Goal: Task Accomplishment & Management: Manage account settings

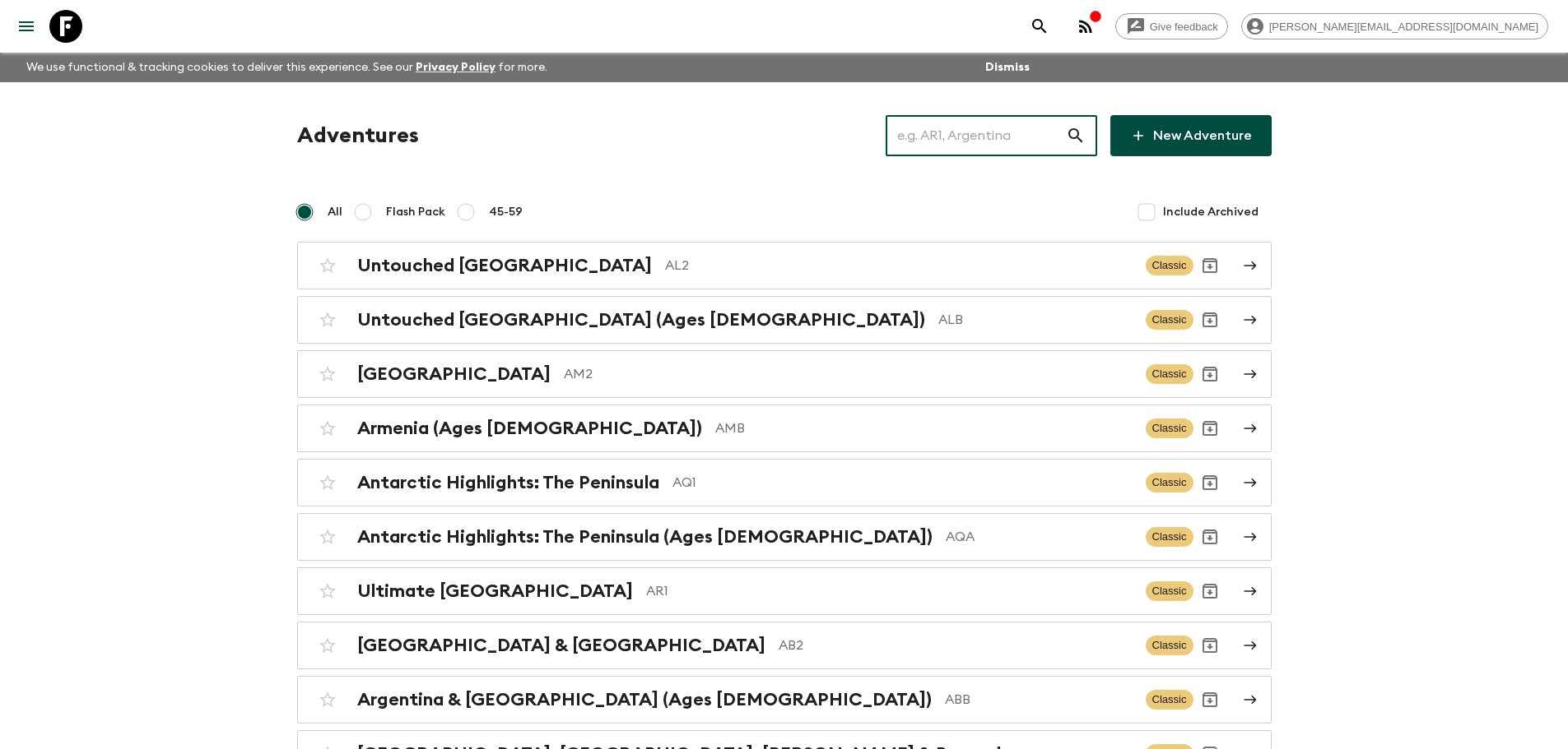
click at [1012, 149] on input "text" at bounding box center [976, 135] width 180 height 46
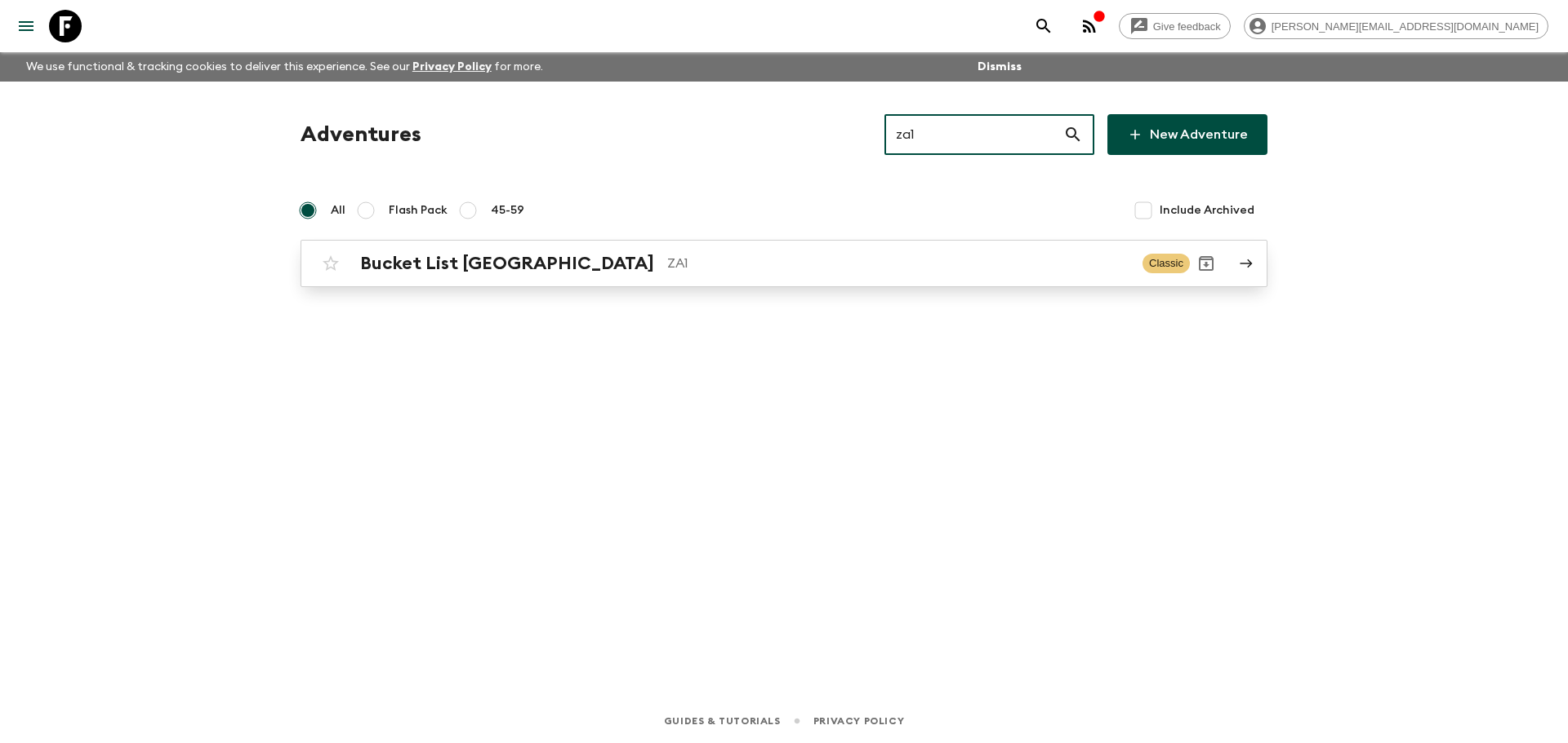
type input "za1"
click at [770, 263] on p "ZA1" at bounding box center [898, 264] width 462 height 20
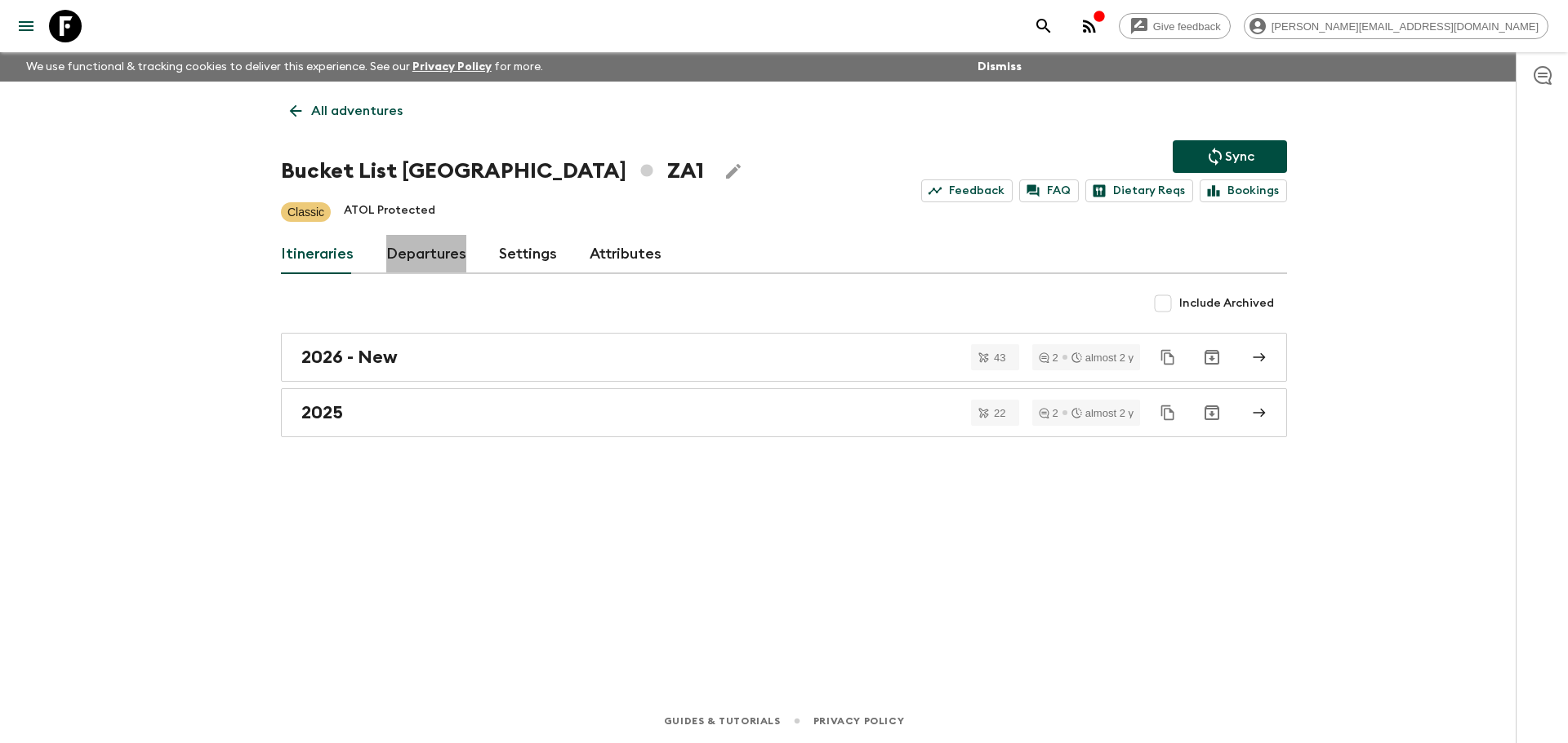
click at [428, 256] on link "Departures" at bounding box center [426, 254] width 80 height 39
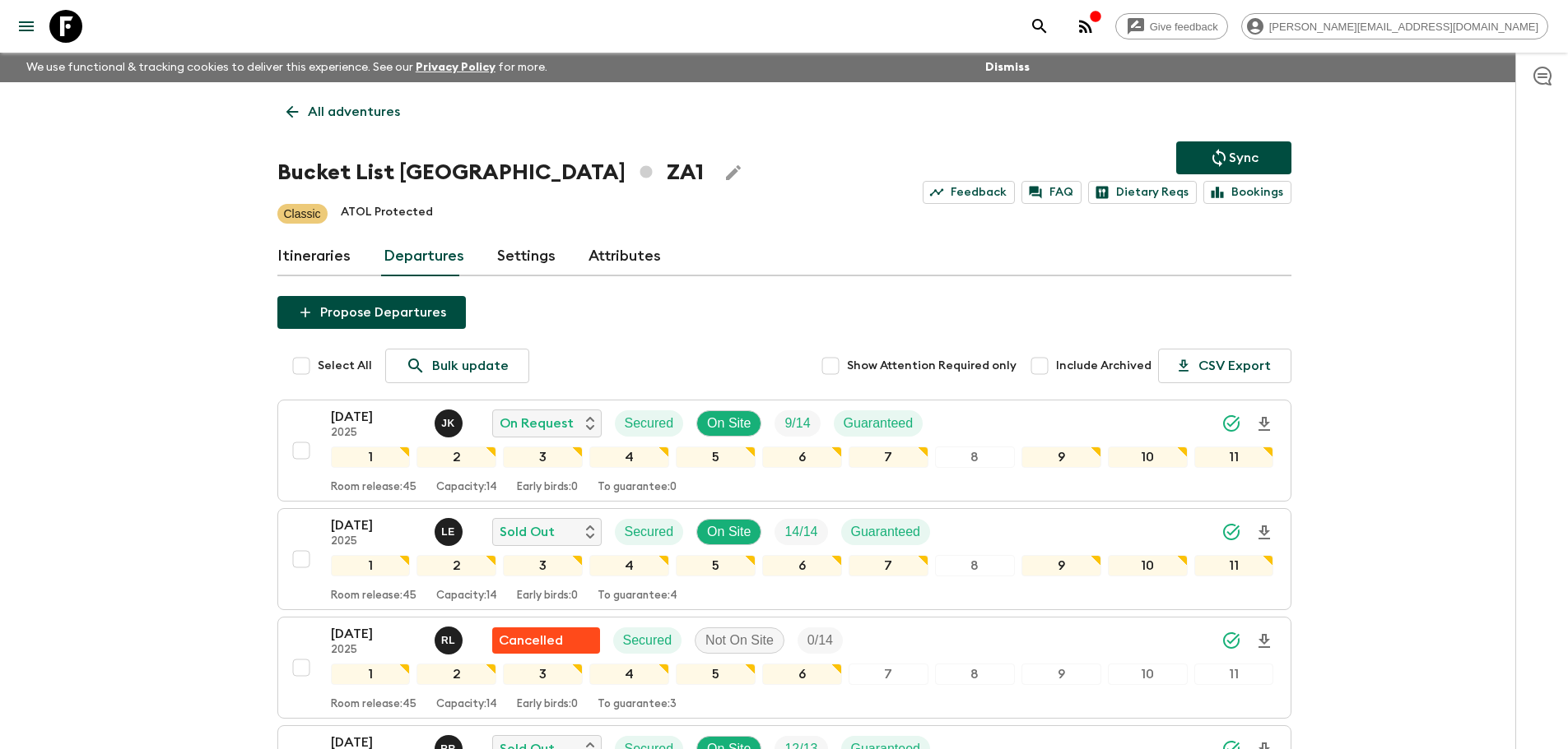
scroll to position [448, 0]
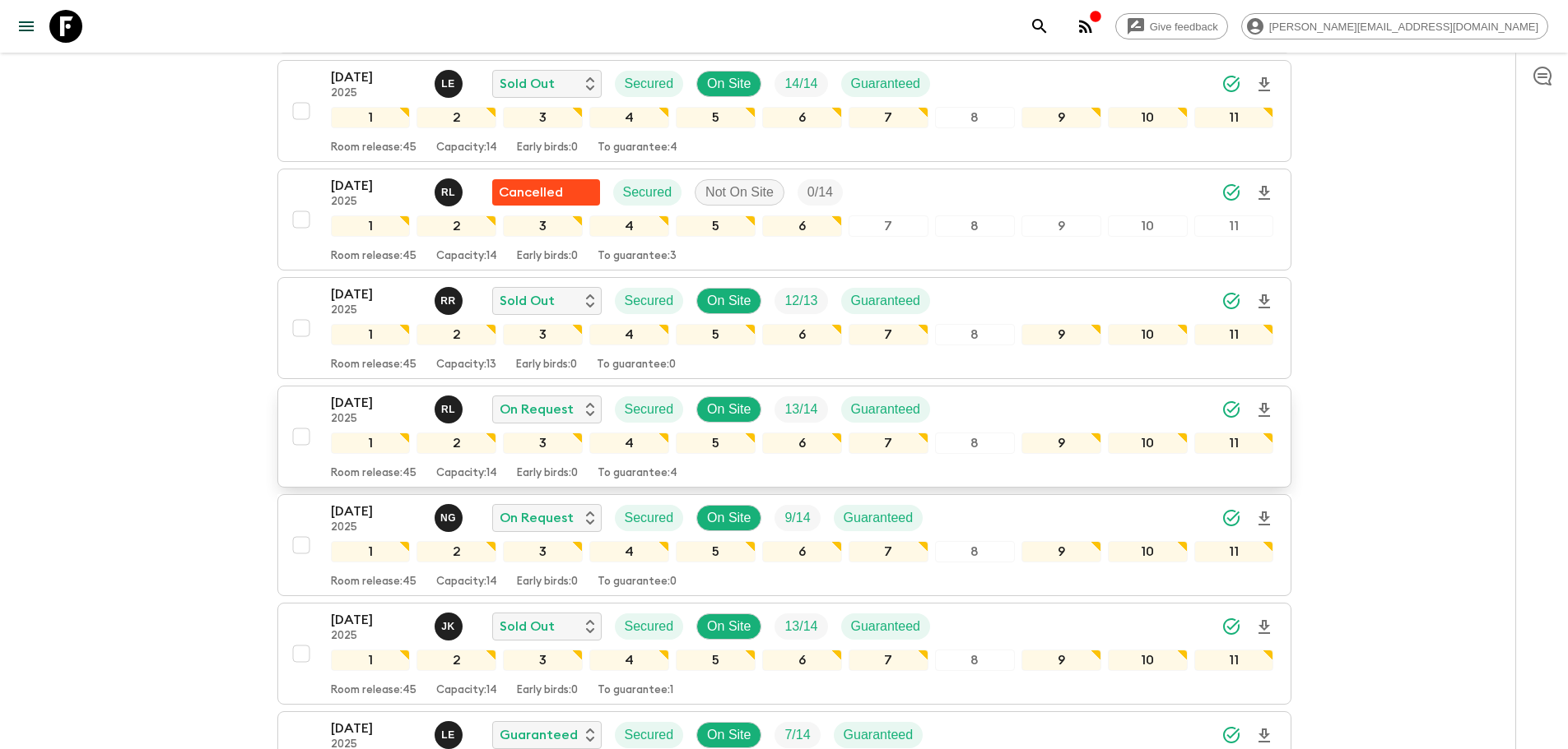
click at [1108, 410] on div "[DATE] 2025 [PERSON_NAME] On Request Secured On Site 13 / 14 Guaranteed" at bounding box center [802, 409] width 943 height 33
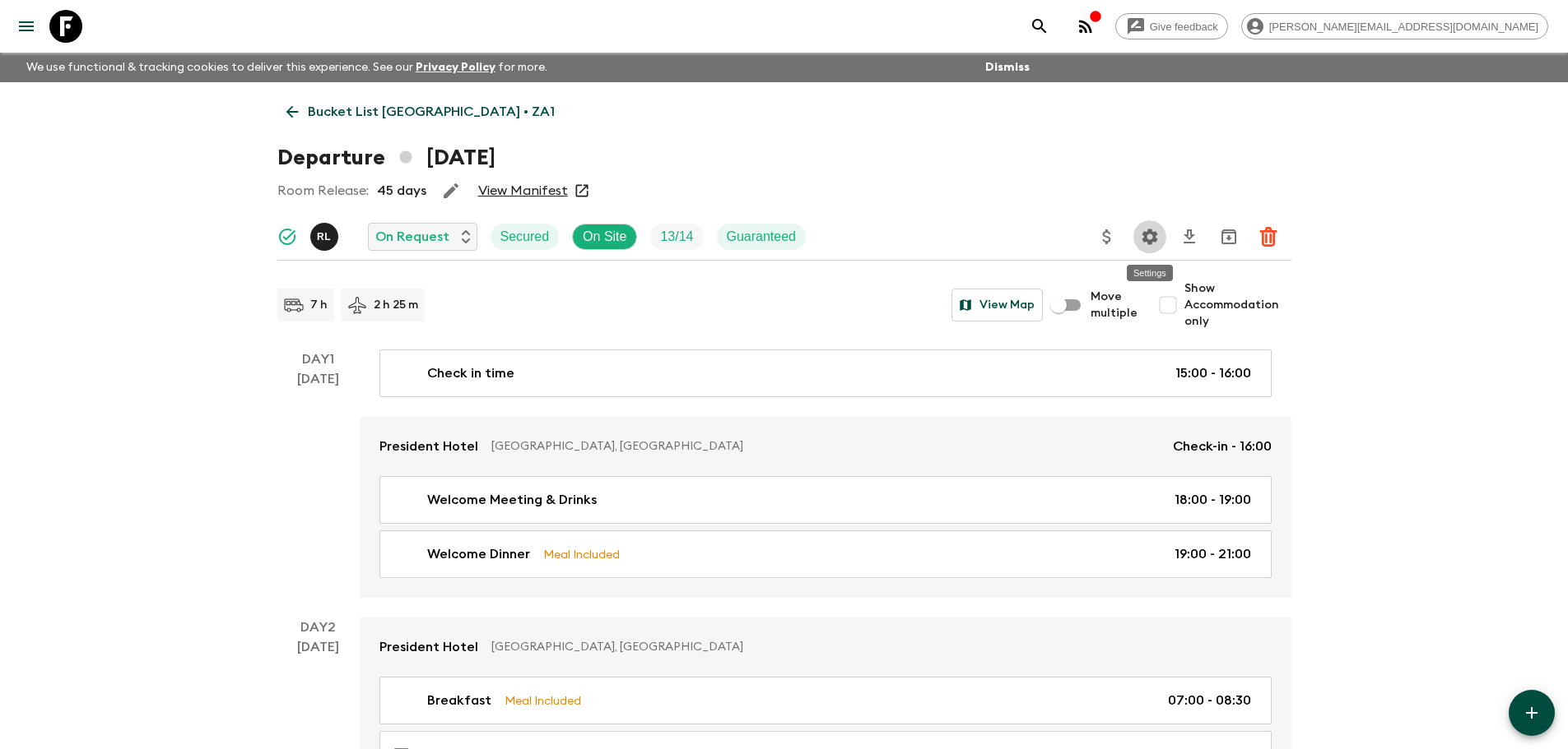
click at [1136, 238] on button "Settings" at bounding box center [1150, 237] width 33 height 33
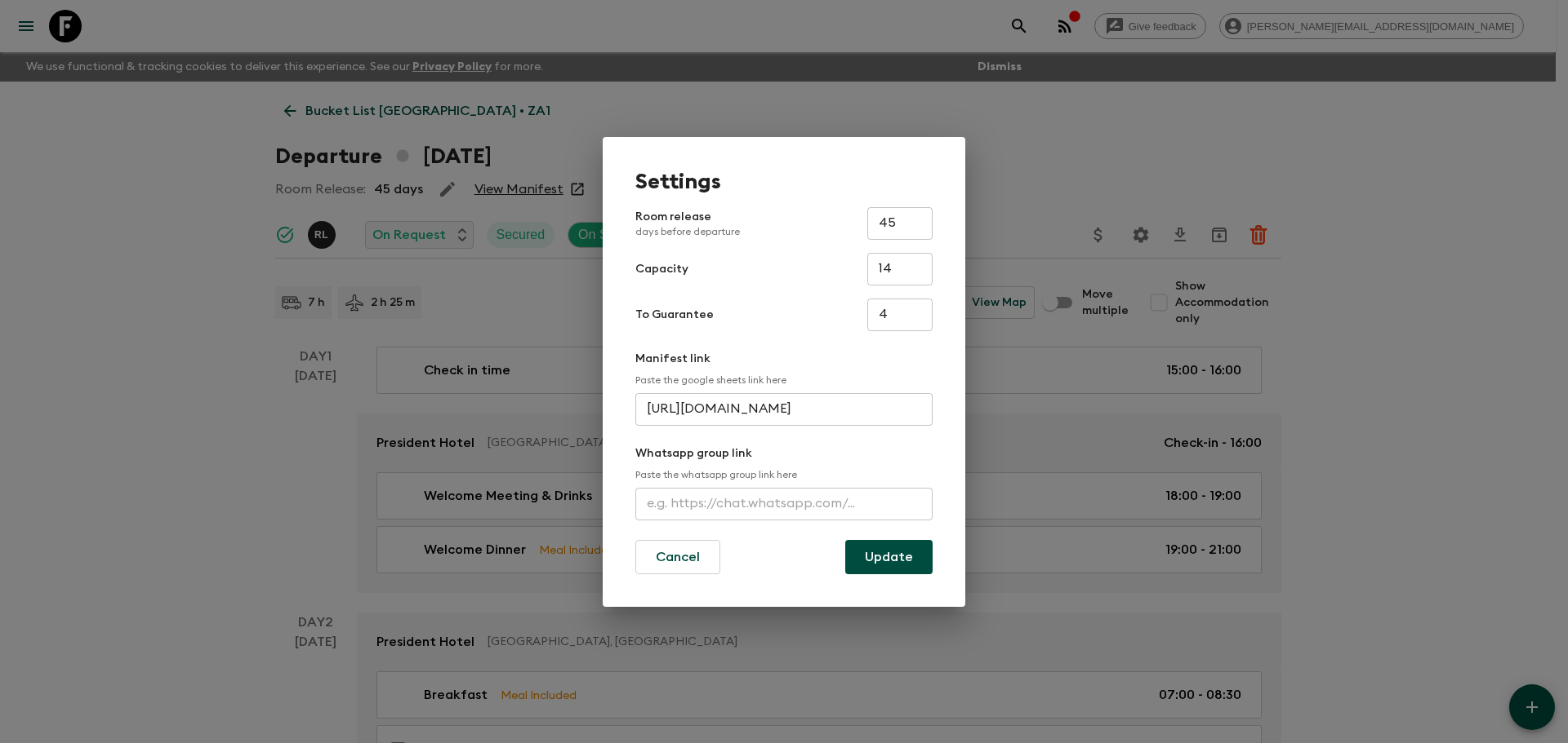
click at [752, 517] on input "text" at bounding box center [784, 504] width 297 height 32
paste input "[URL][DOMAIN_NAME]"
type input "[URL][DOMAIN_NAME]"
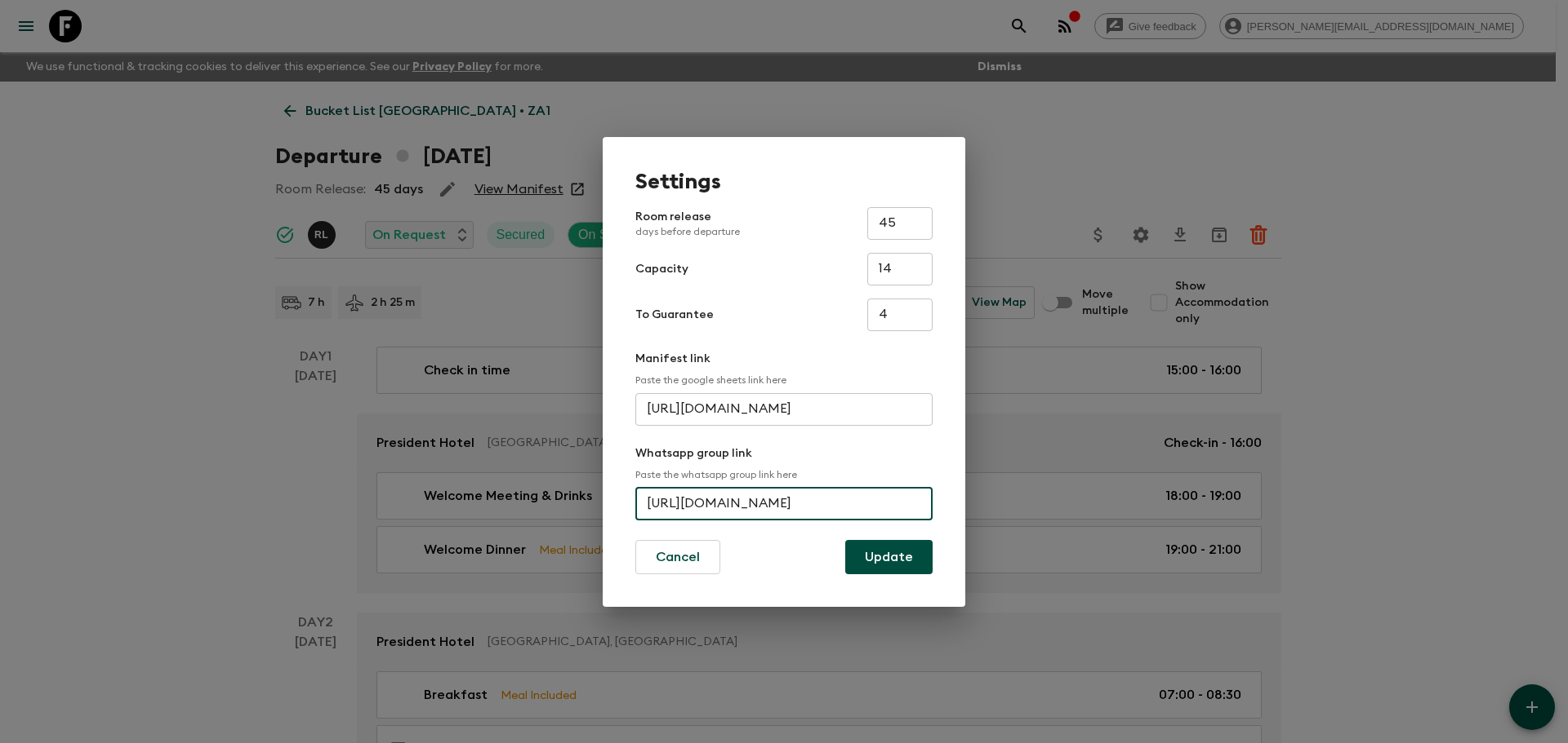
click at [879, 538] on form "Room release days before departure 45 ​ Capacity 14 ​ To Guarantee 4 ​ Manifest…" at bounding box center [784, 391] width 297 height 367
click at [881, 559] on button "Update" at bounding box center [889, 557] width 87 height 34
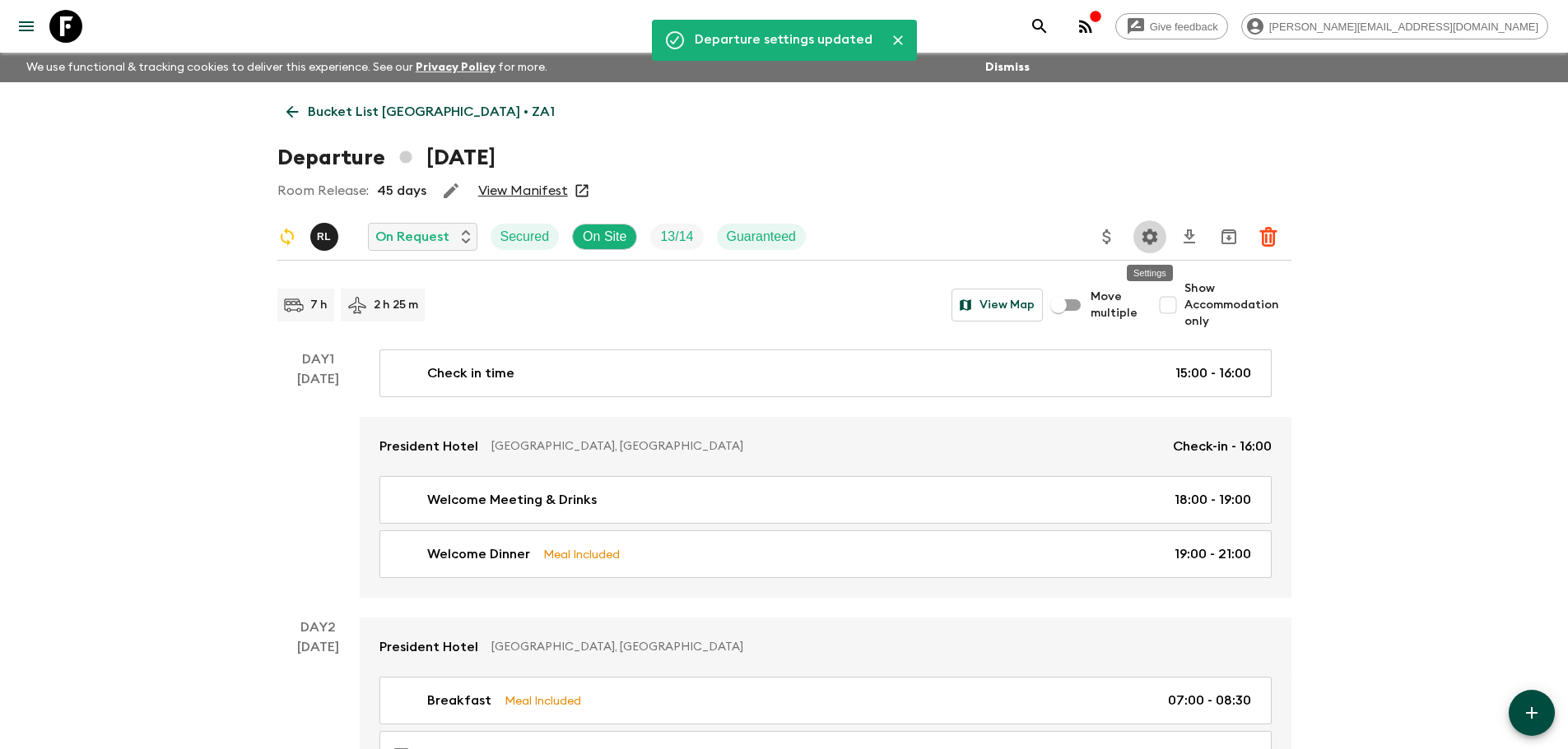
click at [1148, 245] on icon "Settings" at bounding box center [1150, 237] width 20 height 20
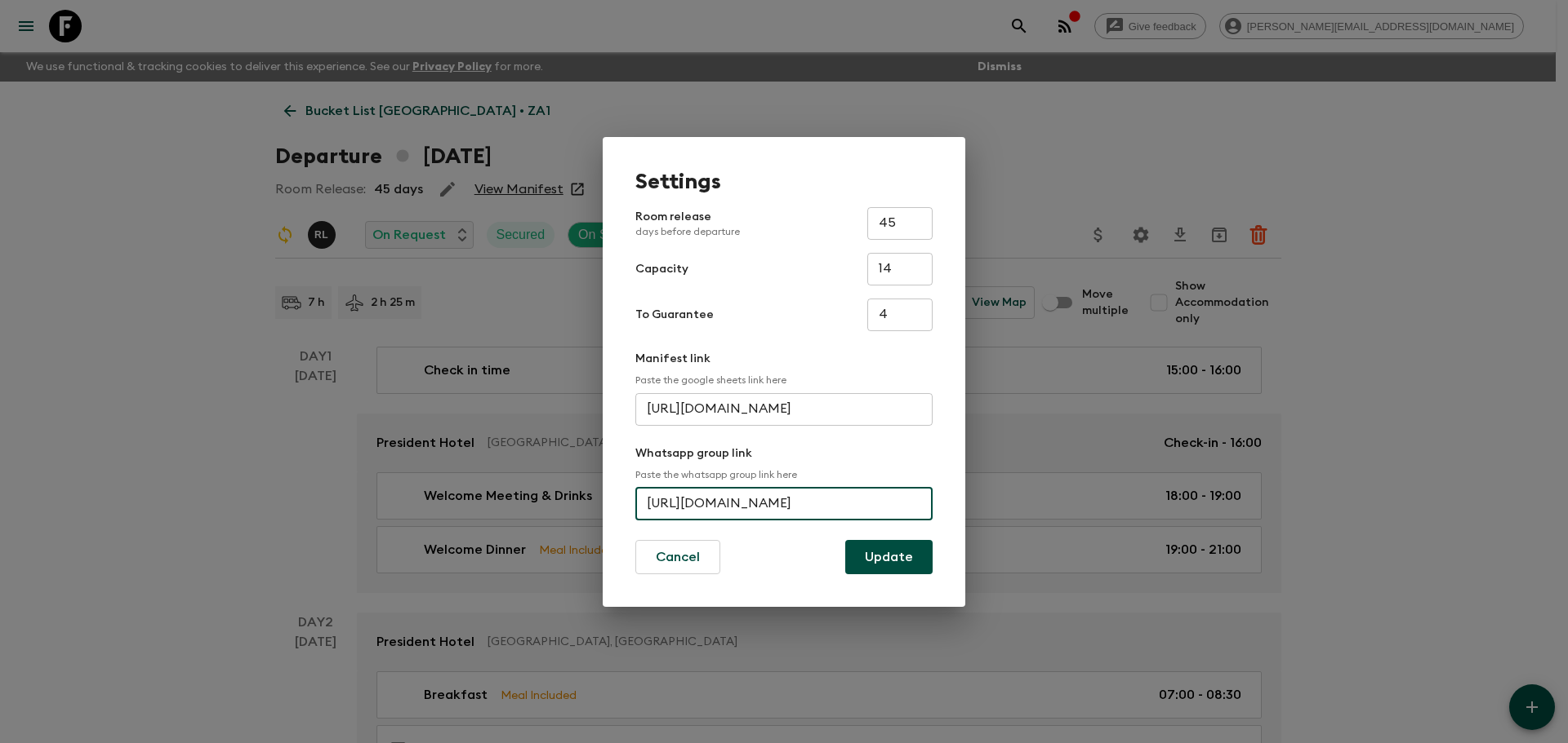
scroll to position [0, 64]
drag, startPoint x: 650, startPoint y: 505, endPoint x: 978, endPoint y: 500, distance: 328.0
click at [978, 500] on div "Settings Room release days before departure 45 ​ Capacity 14 ​ To Guarantee 4 ​…" at bounding box center [784, 371] width 1568 height 743
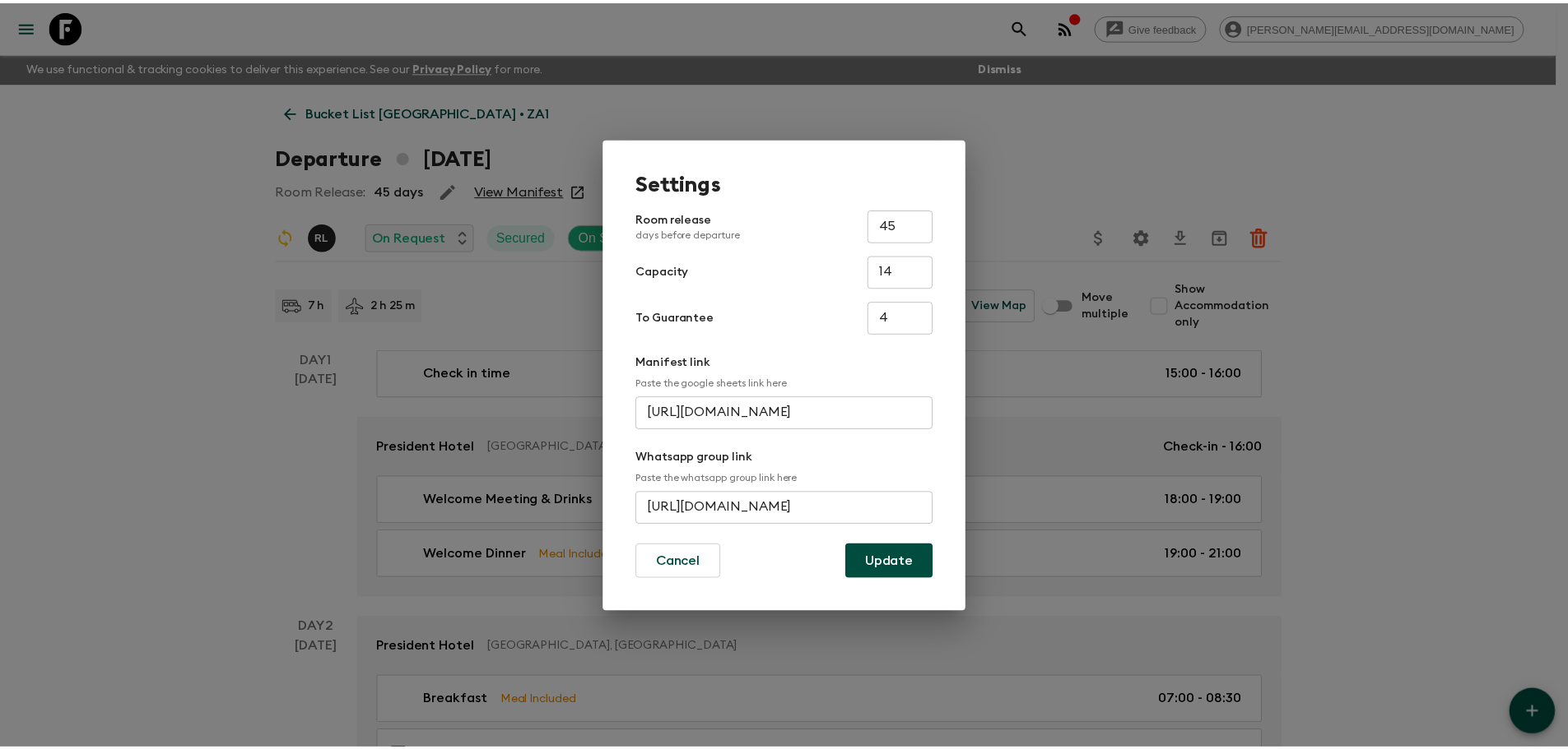
scroll to position [0, 0]
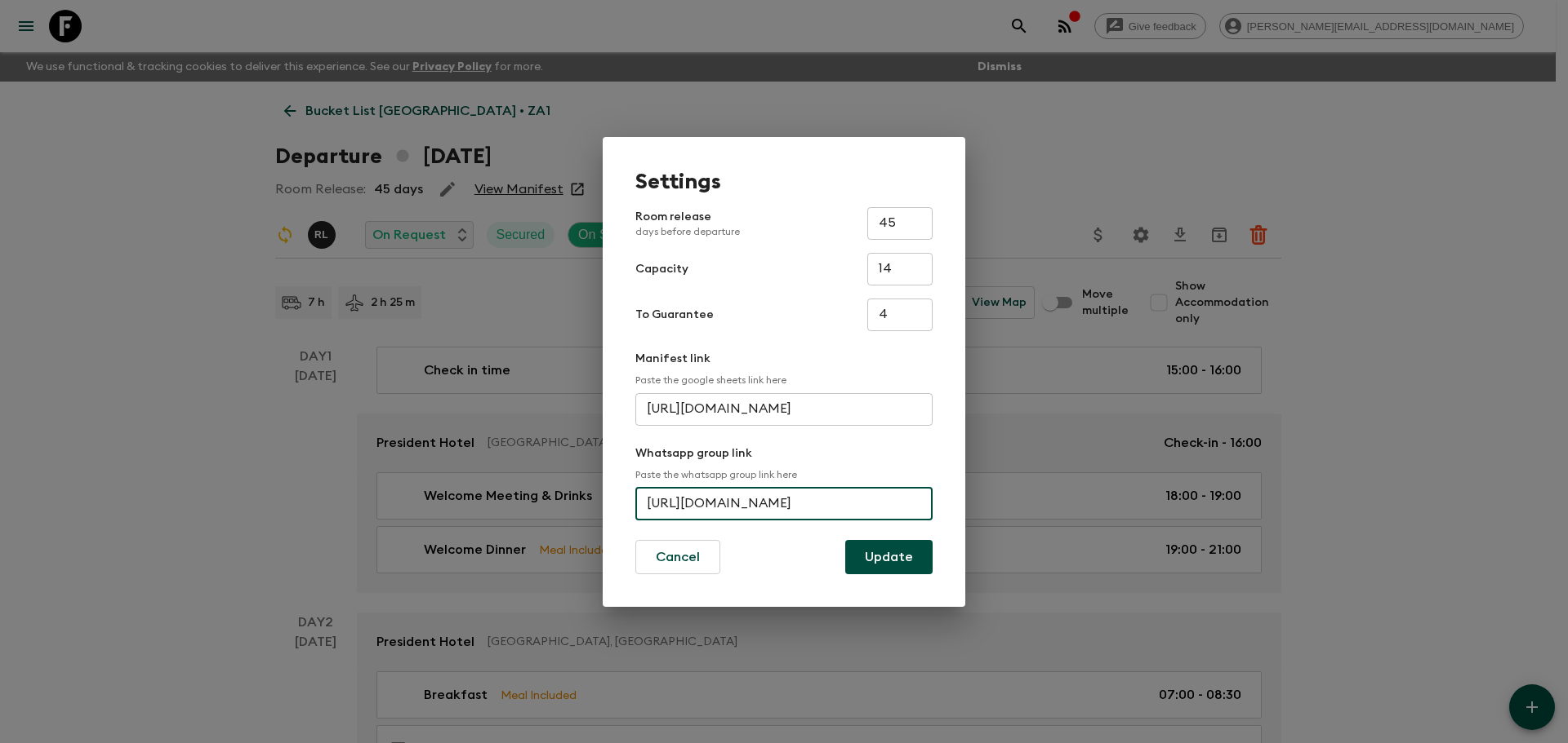
drag, startPoint x: 172, startPoint y: 443, endPoint x: 188, endPoint y: 413, distance: 34.0
click at [174, 443] on div "Settings Room release days before departure 45 ​ Capacity 14 ​ To Guarantee 4 ​…" at bounding box center [784, 371] width 1568 height 743
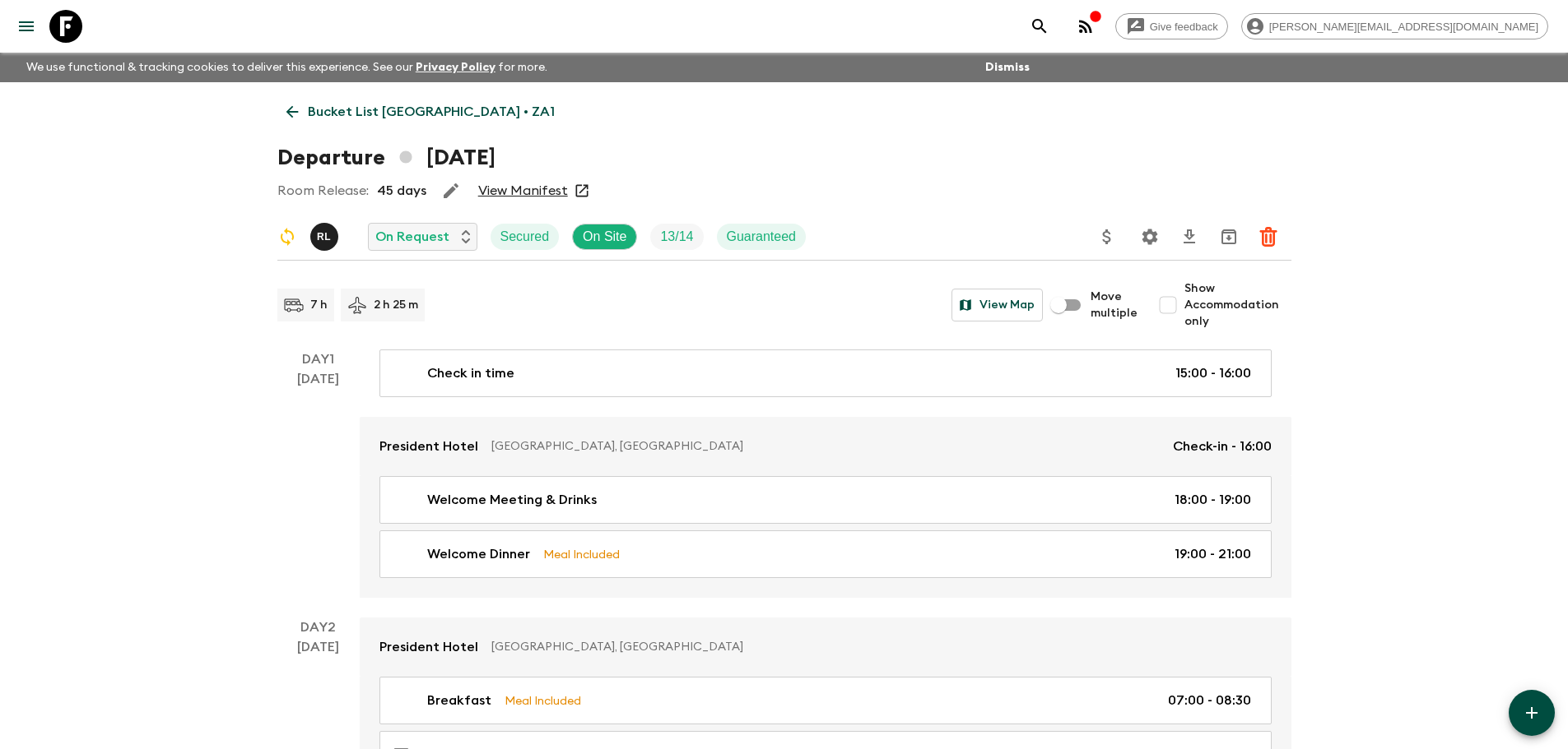
click at [62, 18] on icon at bounding box center [65, 26] width 33 height 33
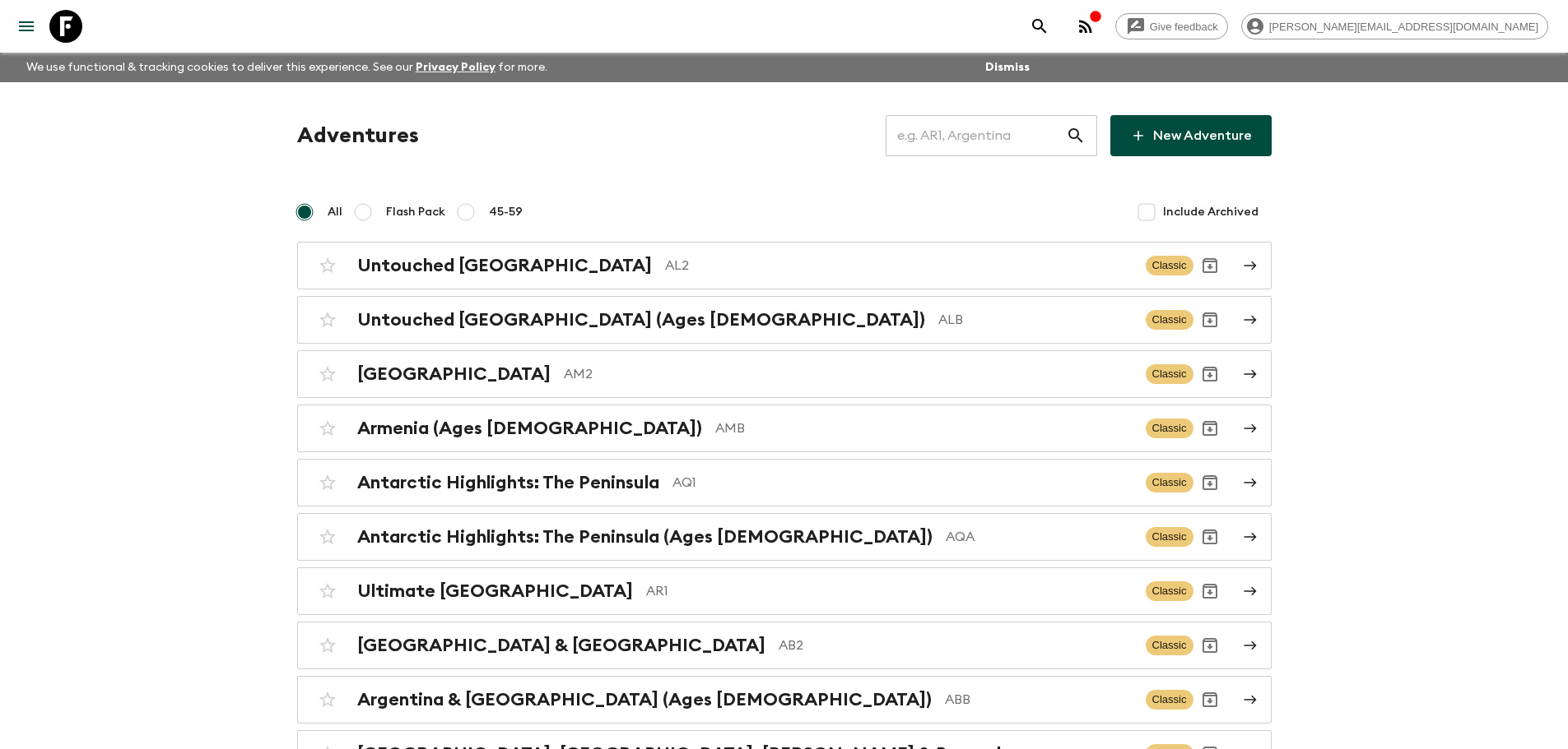
click at [930, 150] on input "text" at bounding box center [976, 135] width 180 height 46
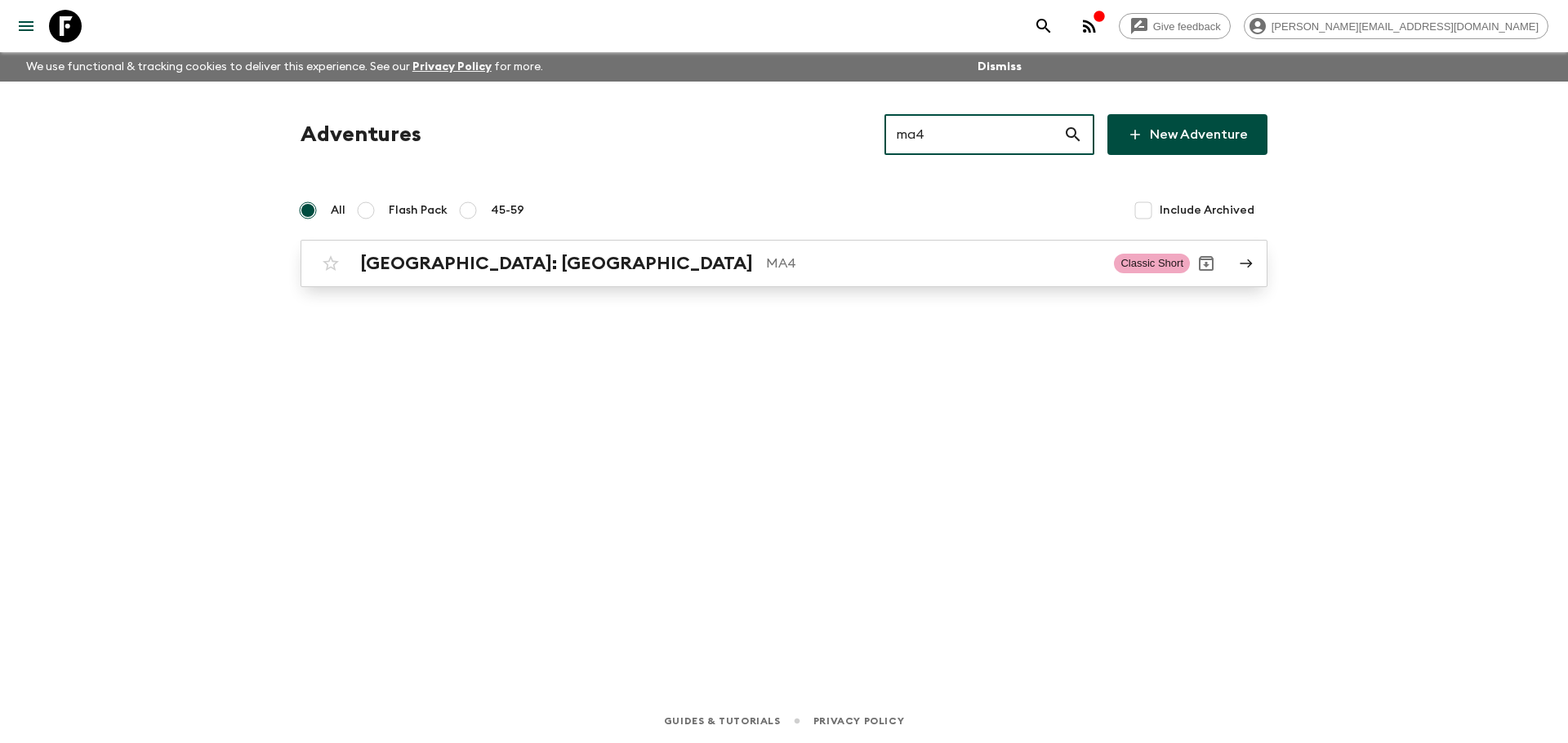
type input "ma4"
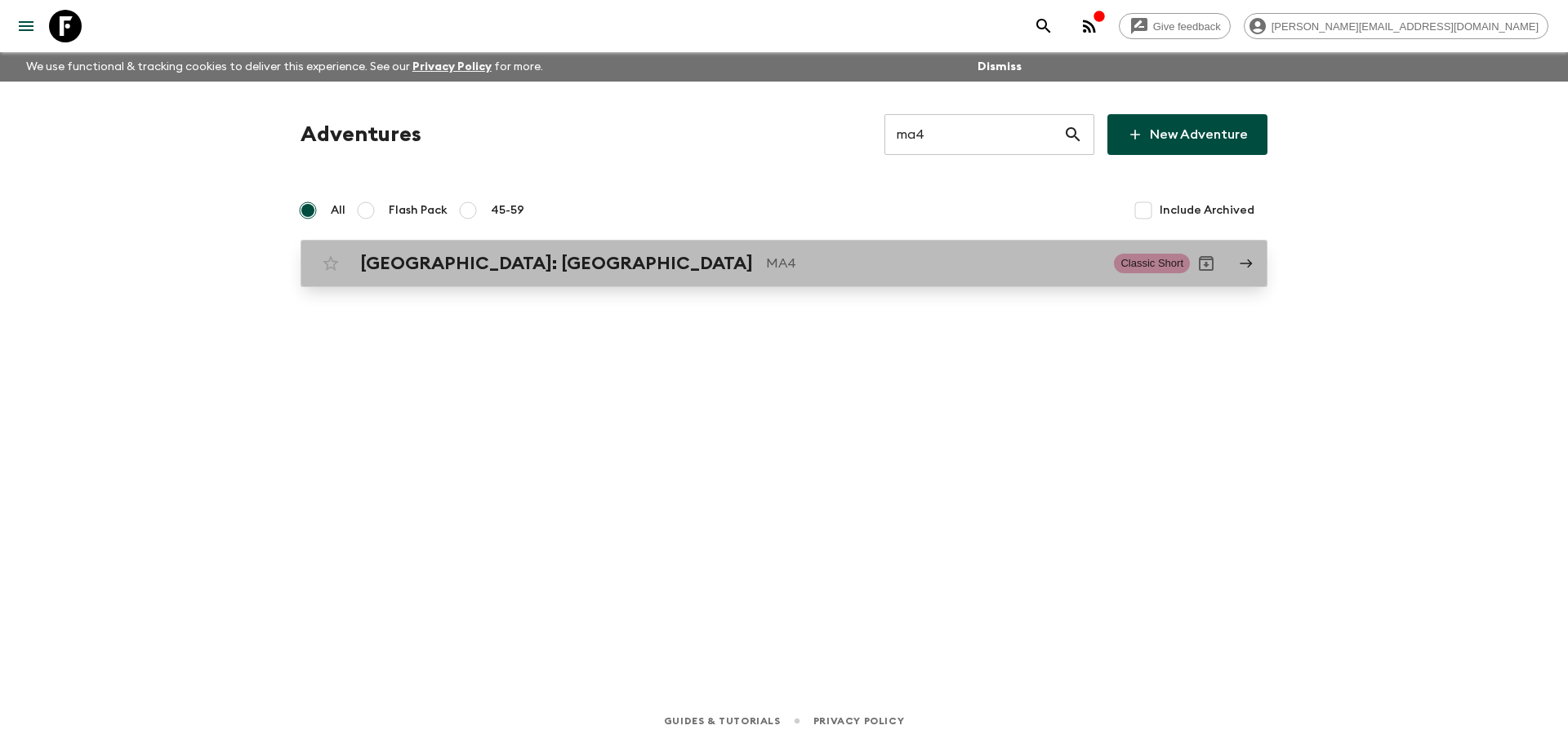
click at [791, 267] on p "MA4" at bounding box center [933, 264] width 334 height 20
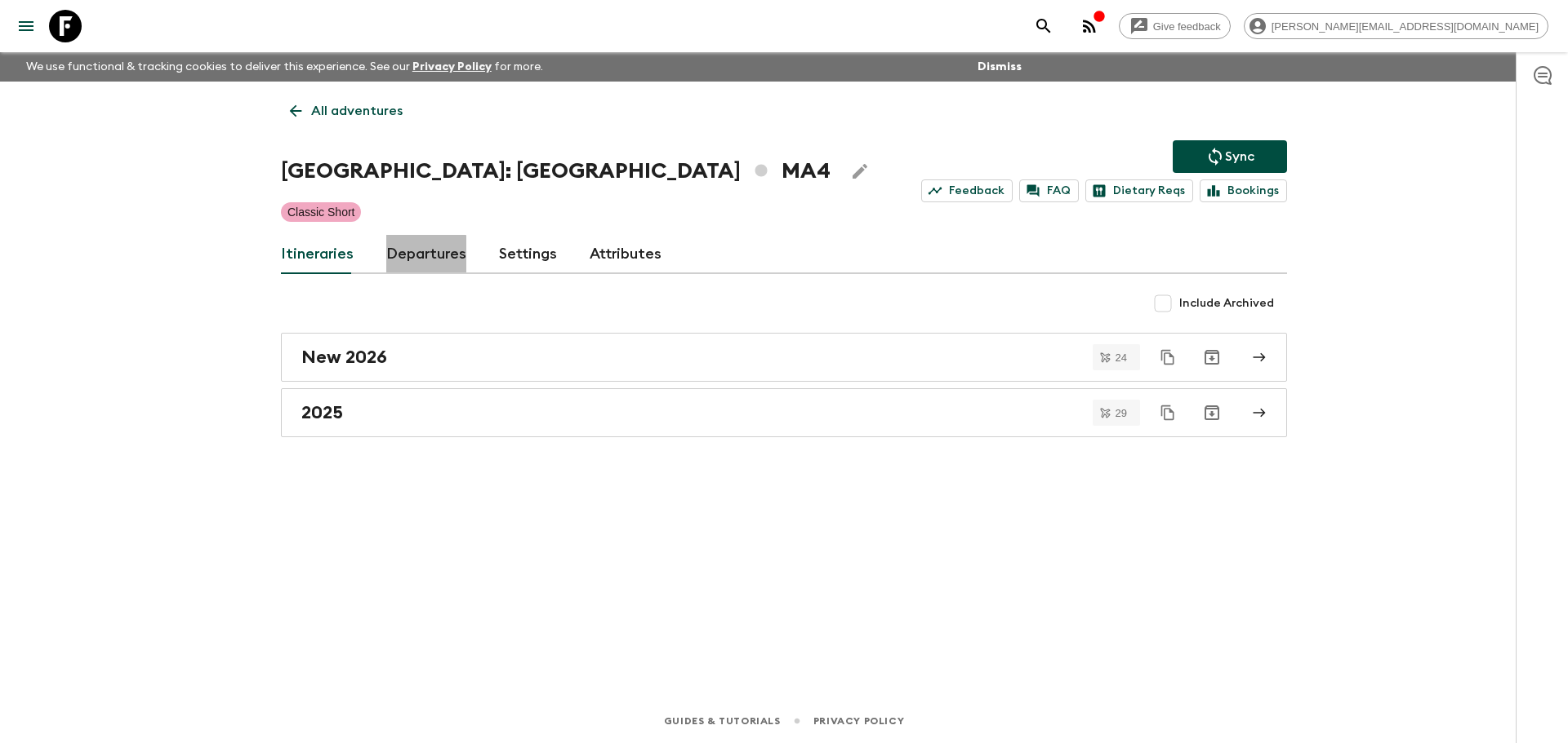
click at [395, 268] on link "Departures" at bounding box center [426, 254] width 80 height 39
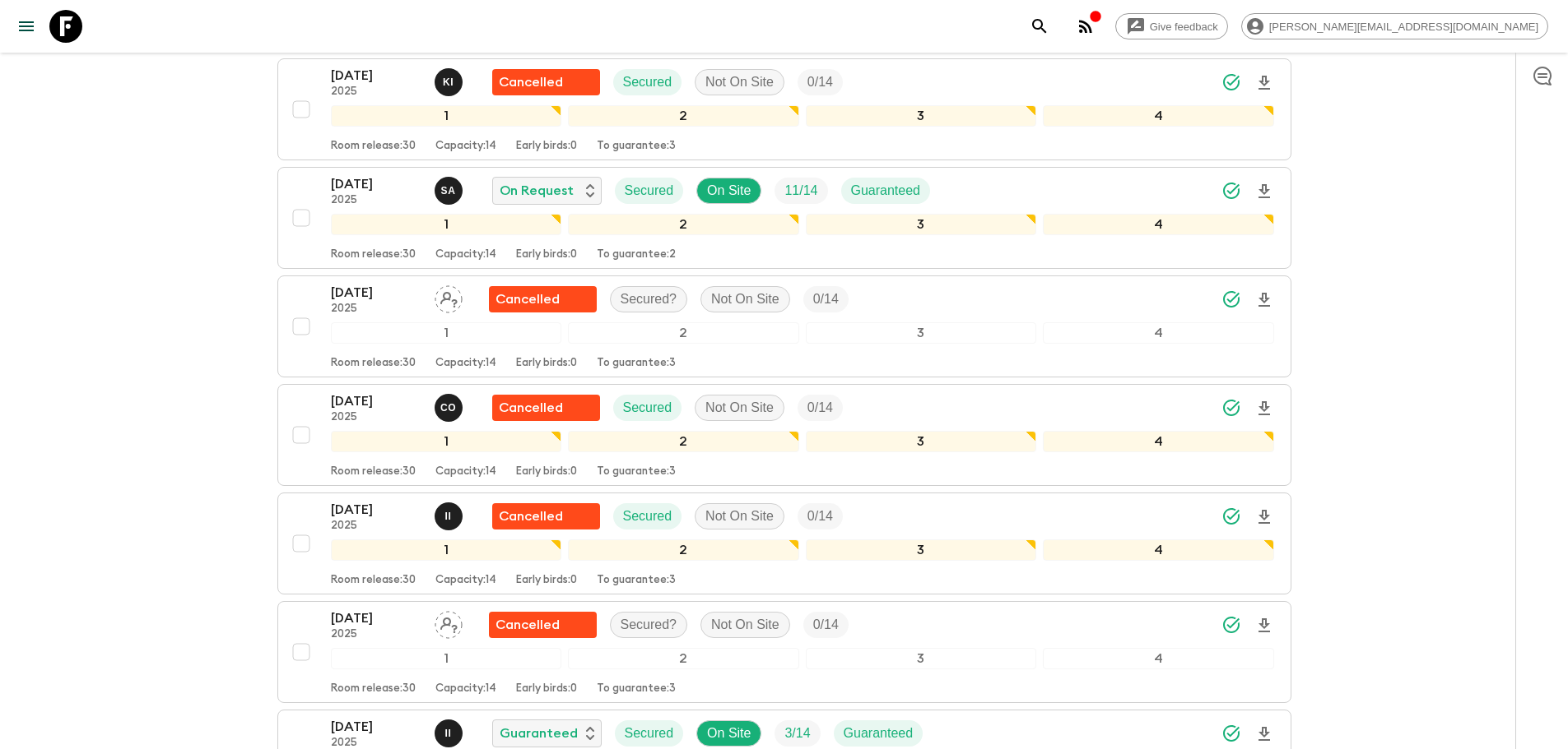
scroll to position [3085, 0]
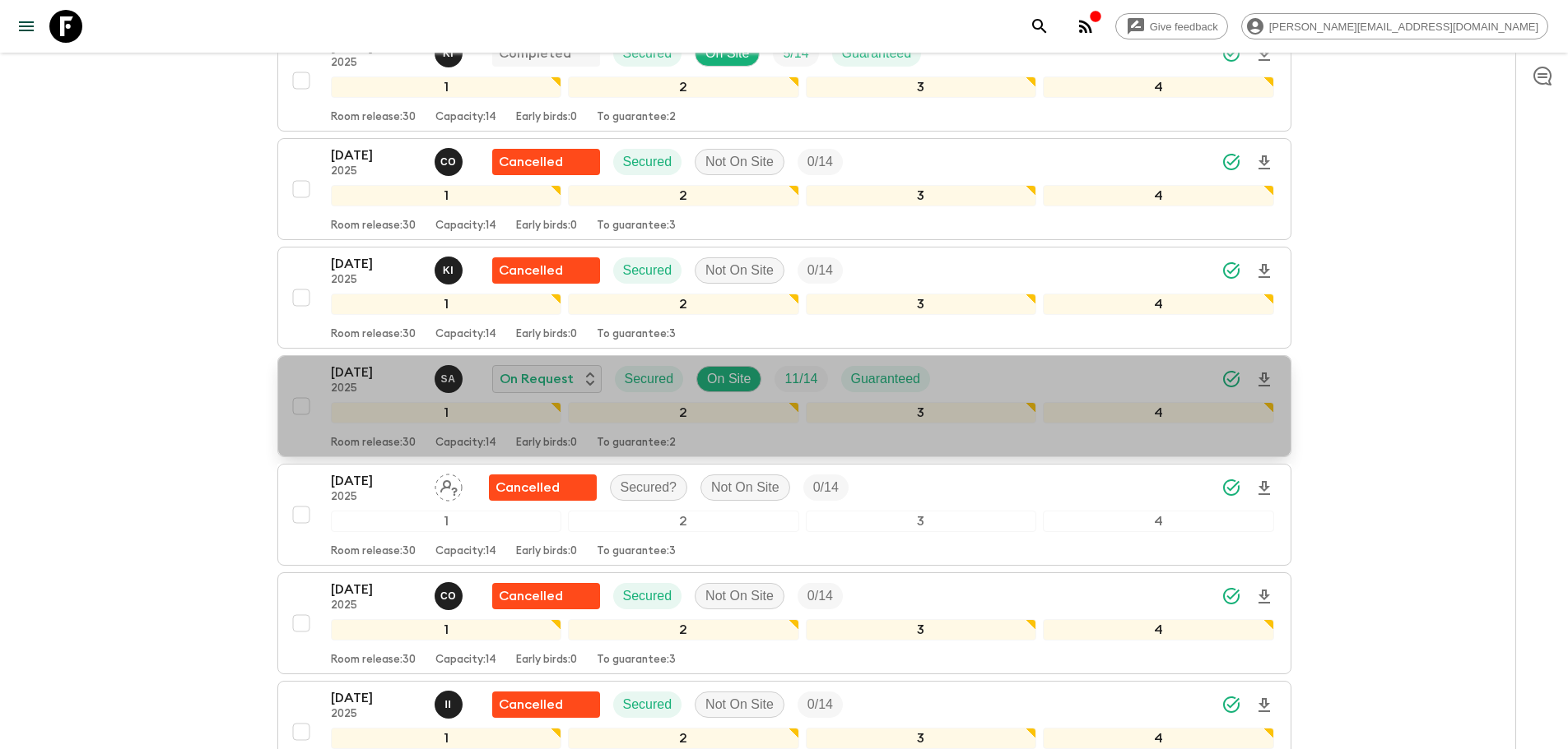
click at [1105, 383] on div "[DATE] 2025 S A On Request Secured On Site 11 / 14 Guaranteed" at bounding box center [802, 379] width 943 height 33
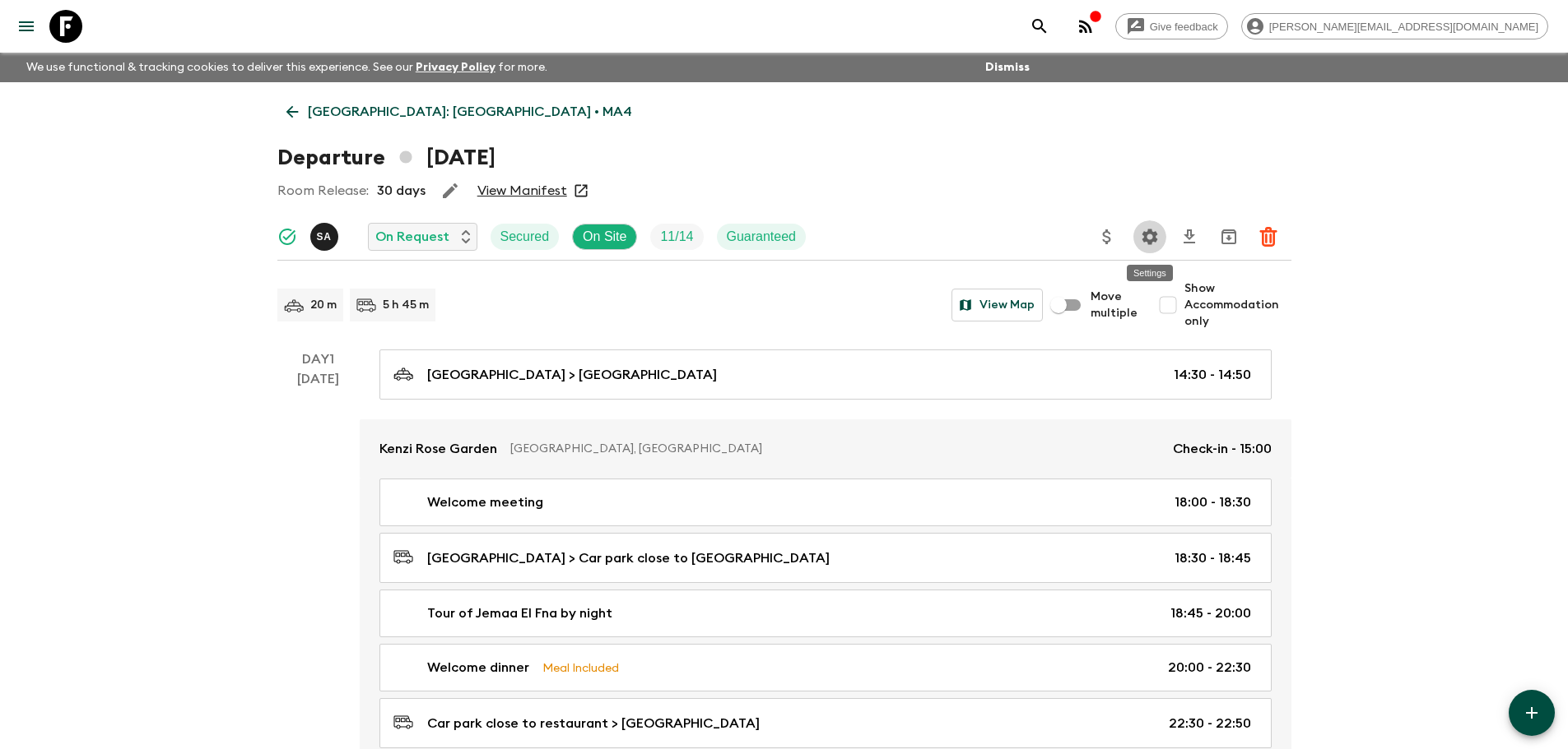
click at [1135, 235] on button "Settings" at bounding box center [1150, 237] width 33 height 33
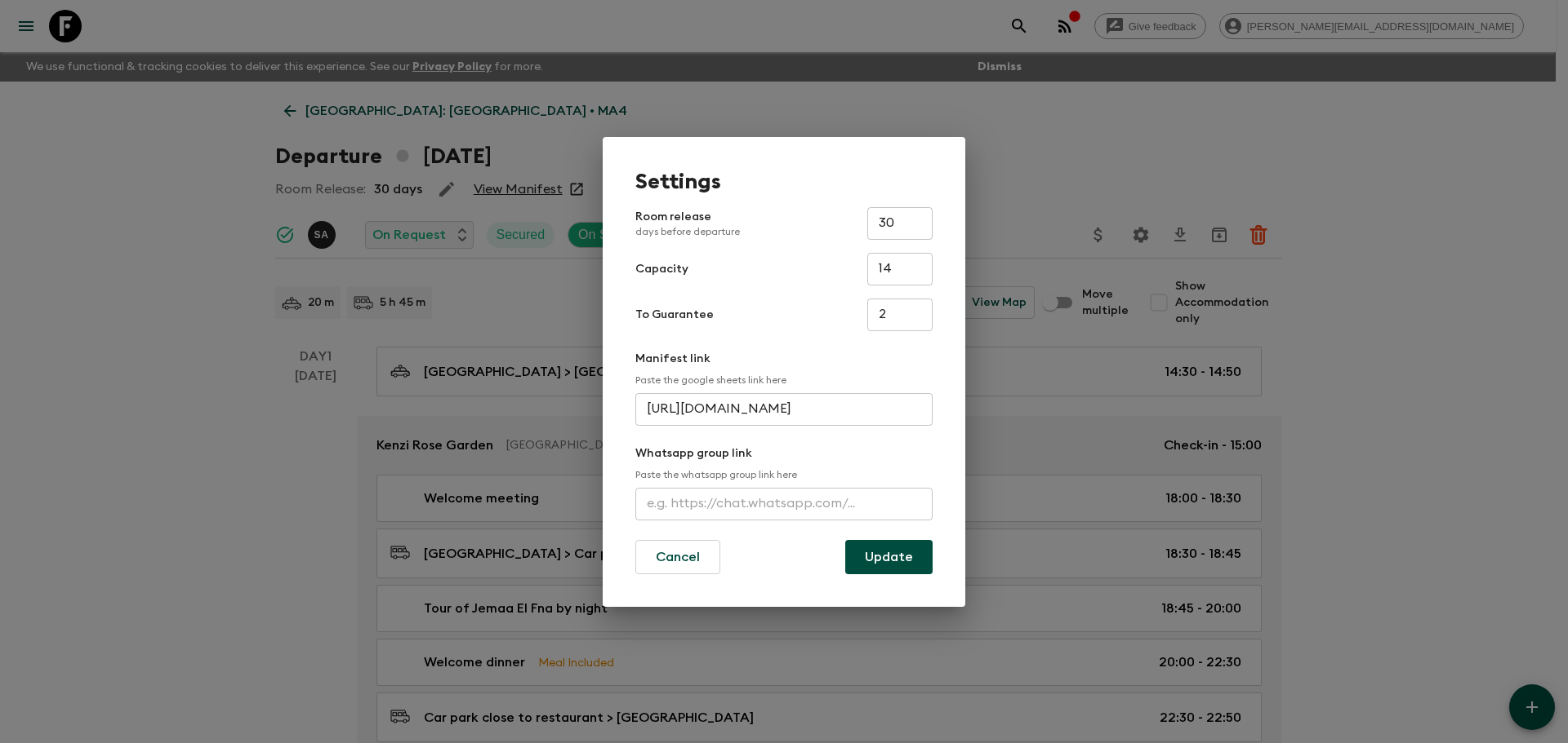
click at [825, 515] on input "text" at bounding box center [784, 504] width 297 height 32
paste input "[URL][DOMAIN_NAME]"
type input "[URL][DOMAIN_NAME]"
click at [867, 545] on button "Update" at bounding box center [889, 557] width 87 height 34
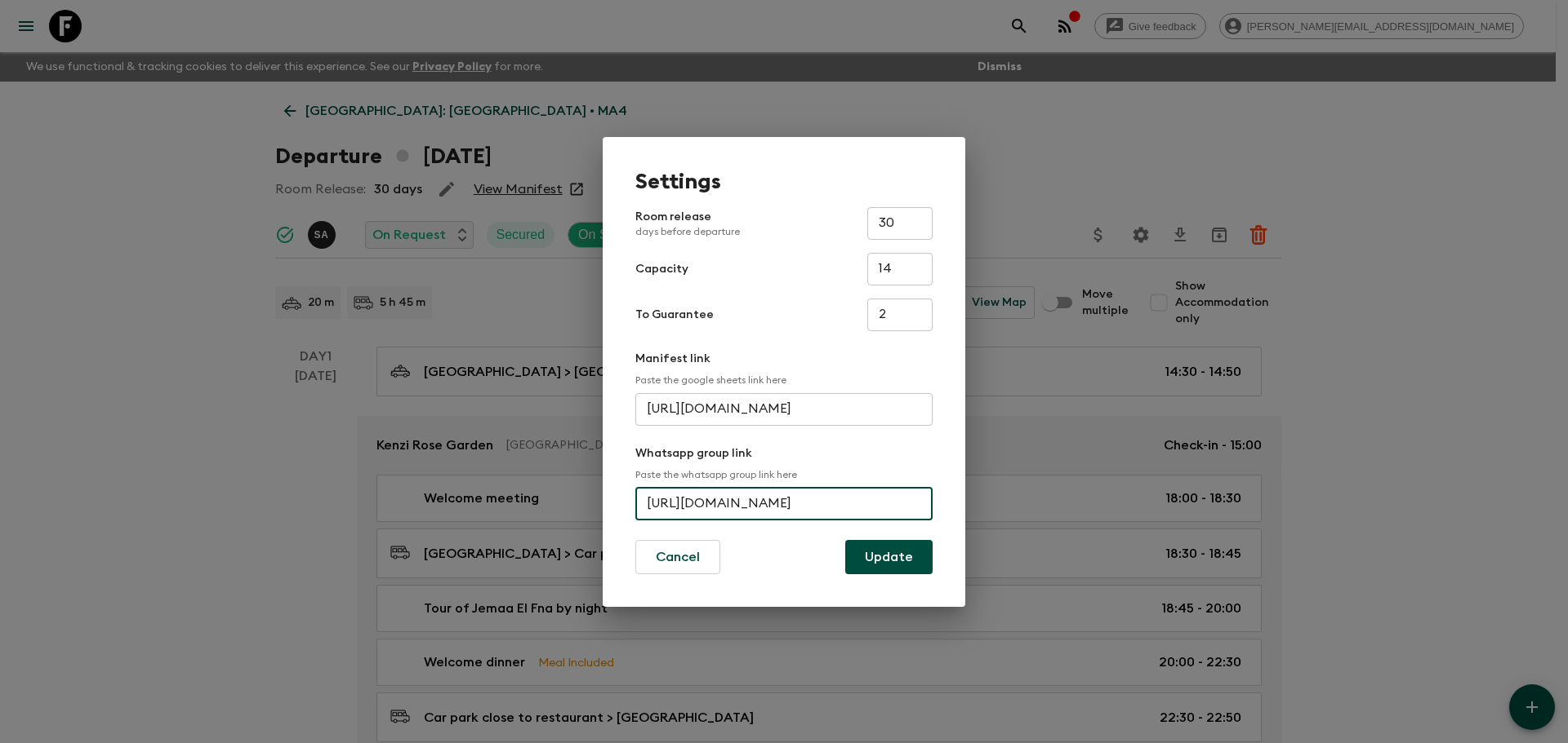
scroll to position [0, 0]
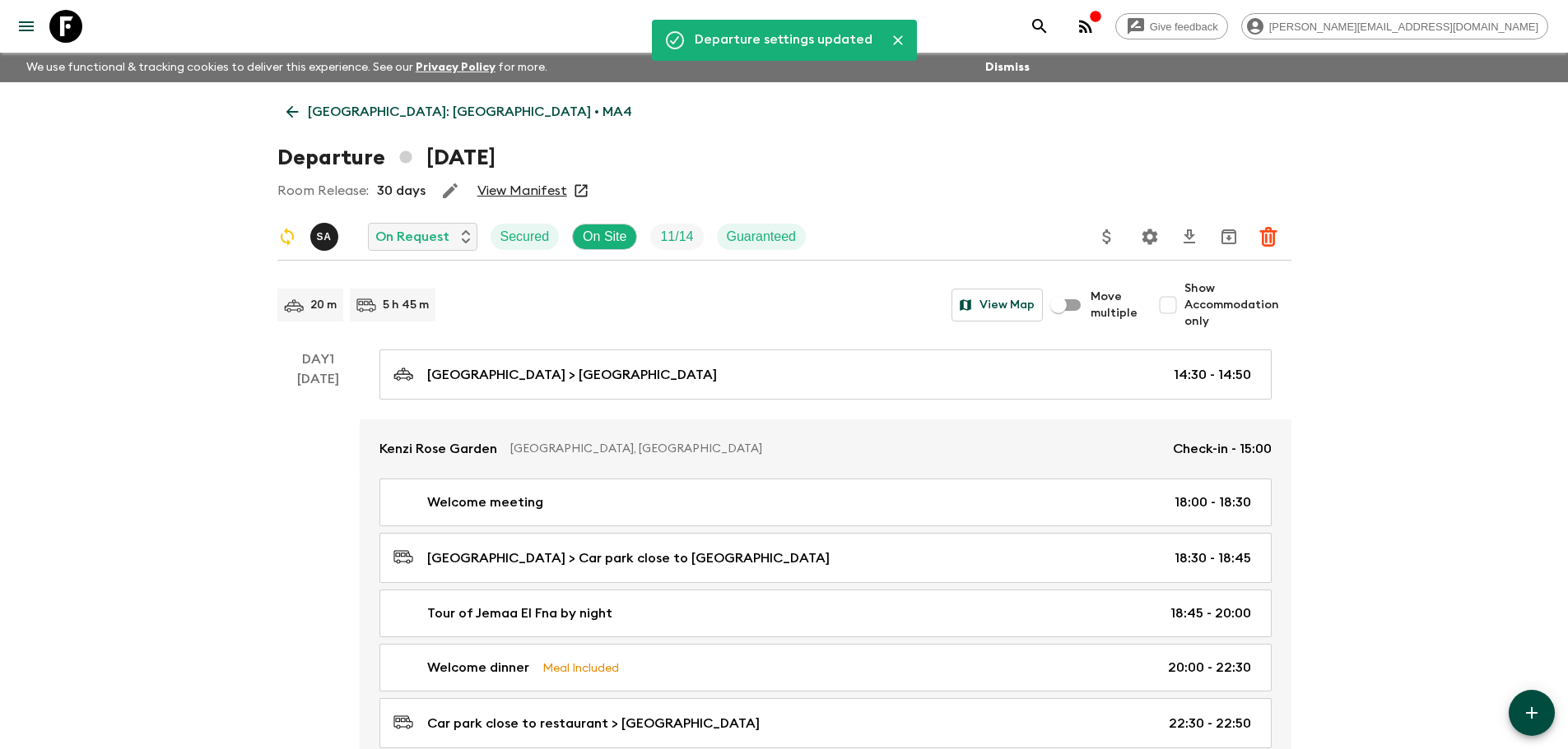
click at [1149, 230] on icon "Settings" at bounding box center [1149, 236] width 15 height 15
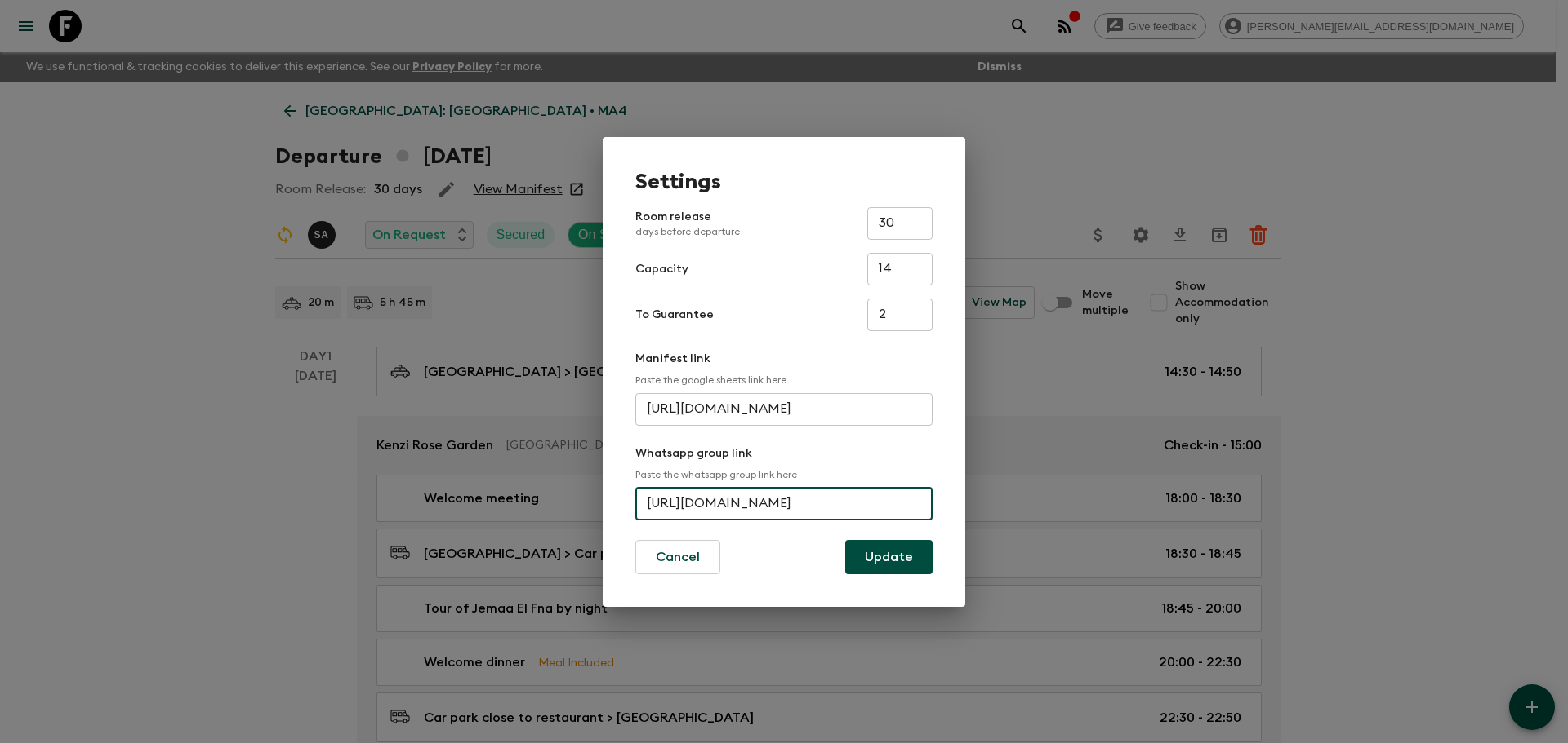
drag, startPoint x: 652, startPoint y: 508, endPoint x: 746, endPoint y: 499, distance: 94.4
click at [746, 499] on input "[URL][DOMAIN_NAME]" at bounding box center [784, 504] width 297 height 32
drag, startPoint x: 644, startPoint y: 501, endPoint x: 1085, endPoint y: 487, distance: 441.2
click at [1085, 487] on div "Settings Room release days before departure 30 ​ Capacity 14 ​ To Guarantee 2 ​…" at bounding box center [784, 371] width 1568 height 743
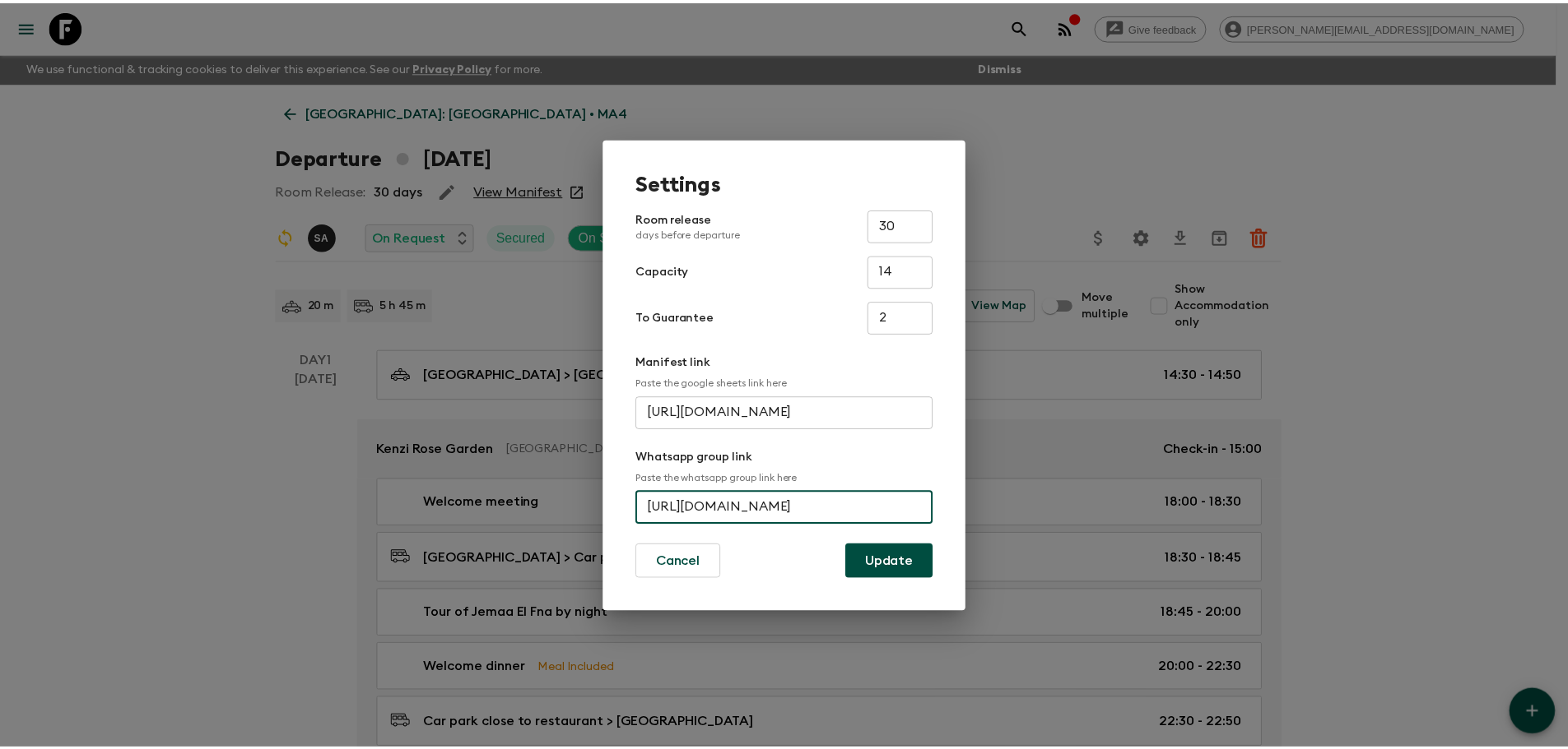
scroll to position [0, 0]
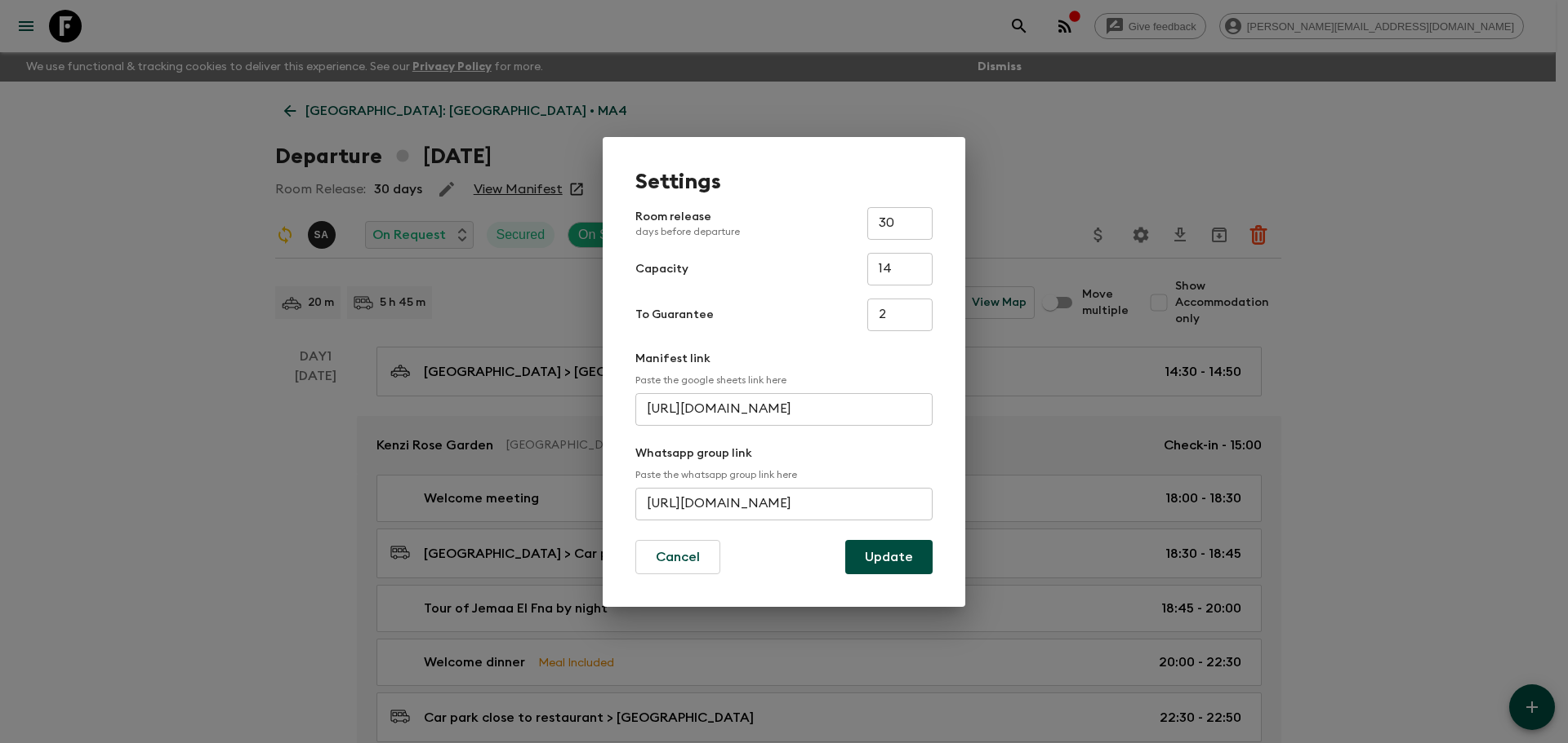
click at [151, 315] on div "Settings Room release days before departure 30 ​ Capacity 14 ​ To Guarantee 2 ​…" at bounding box center [784, 371] width 1568 height 743
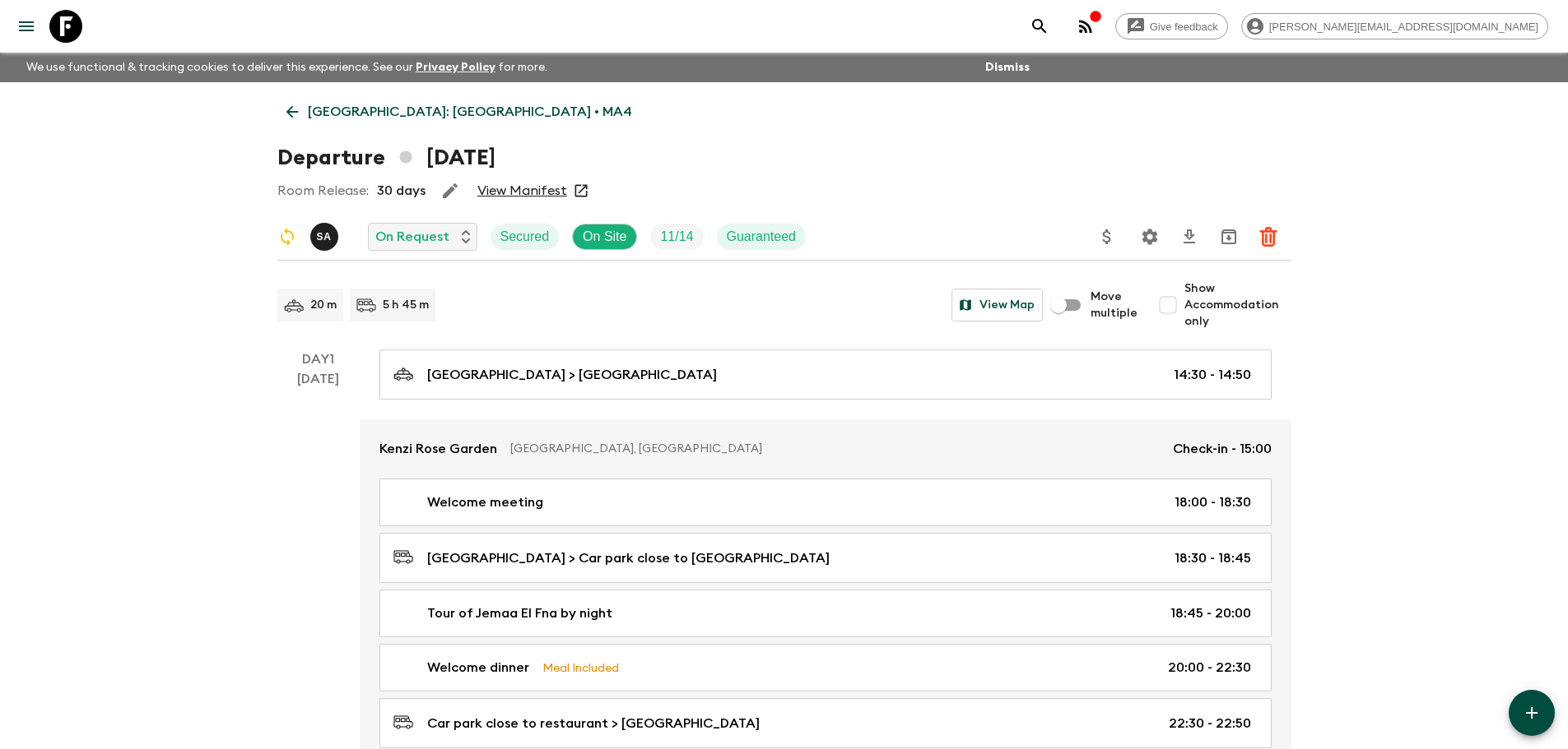
click at [60, 24] on icon at bounding box center [65, 26] width 33 height 33
